Goal: Information Seeking & Learning: Learn about a topic

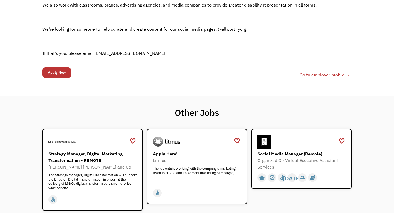
scroll to position [196, 0]
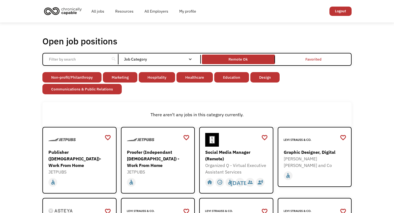
click at [231, 64] on link "Remote Ok" at bounding box center [238, 59] width 75 height 12
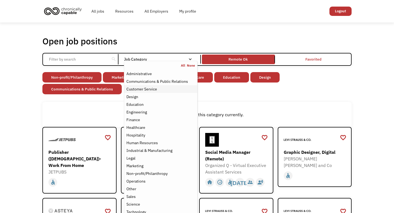
click at [175, 91] on div "Customer Service" at bounding box center [160, 89] width 69 height 7
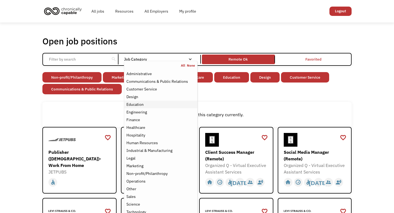
click at [171, 106] on div "Education" at bounding box center [160, 104] width 69 height 7
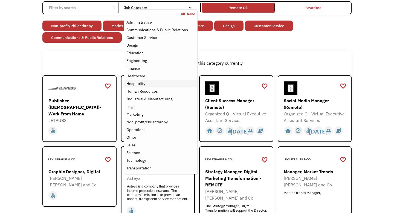
scroll to position [51, 0]
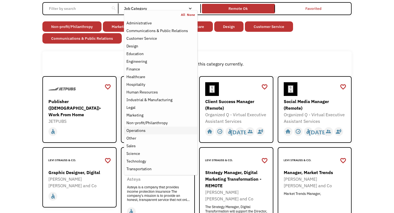
click at [167, 129] on div "Operations" at bounding box center [160, 130] width 69 height 7
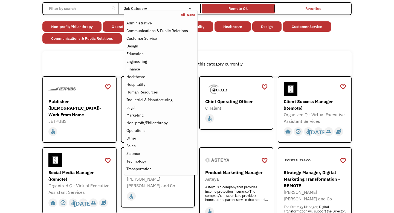
click at [369, 71] on div "Open job positions You have X liked items Search search Filter by category Admi…" at bounding box center [197, 207] width 394 height 470
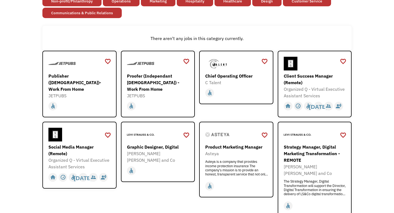
scroll to position [77, 0]
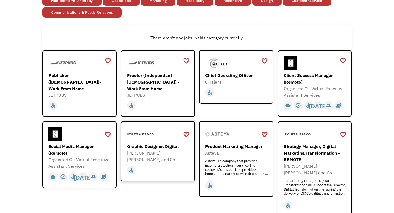
click at [162, 146] on div "Graphic Designer, Digital" at bounding box center [159, 146] width 64 height 7
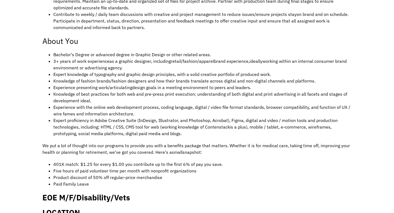
scroll to position [329, 0]
